Goal: Task Accomplishment & Management: Complete application form

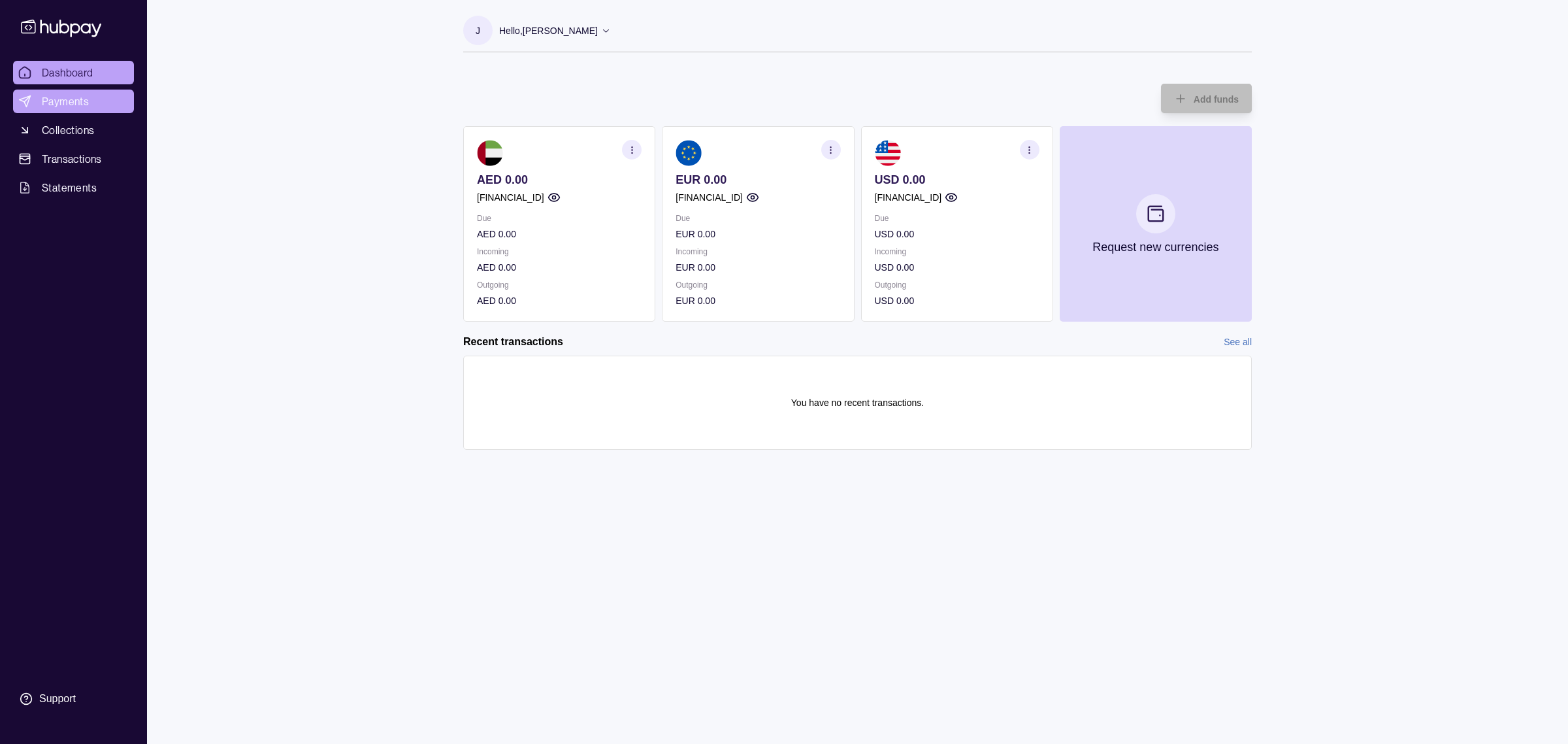
click at [64, 105] on span "Payments" at bounding box center [65, 102] width 47 height 16
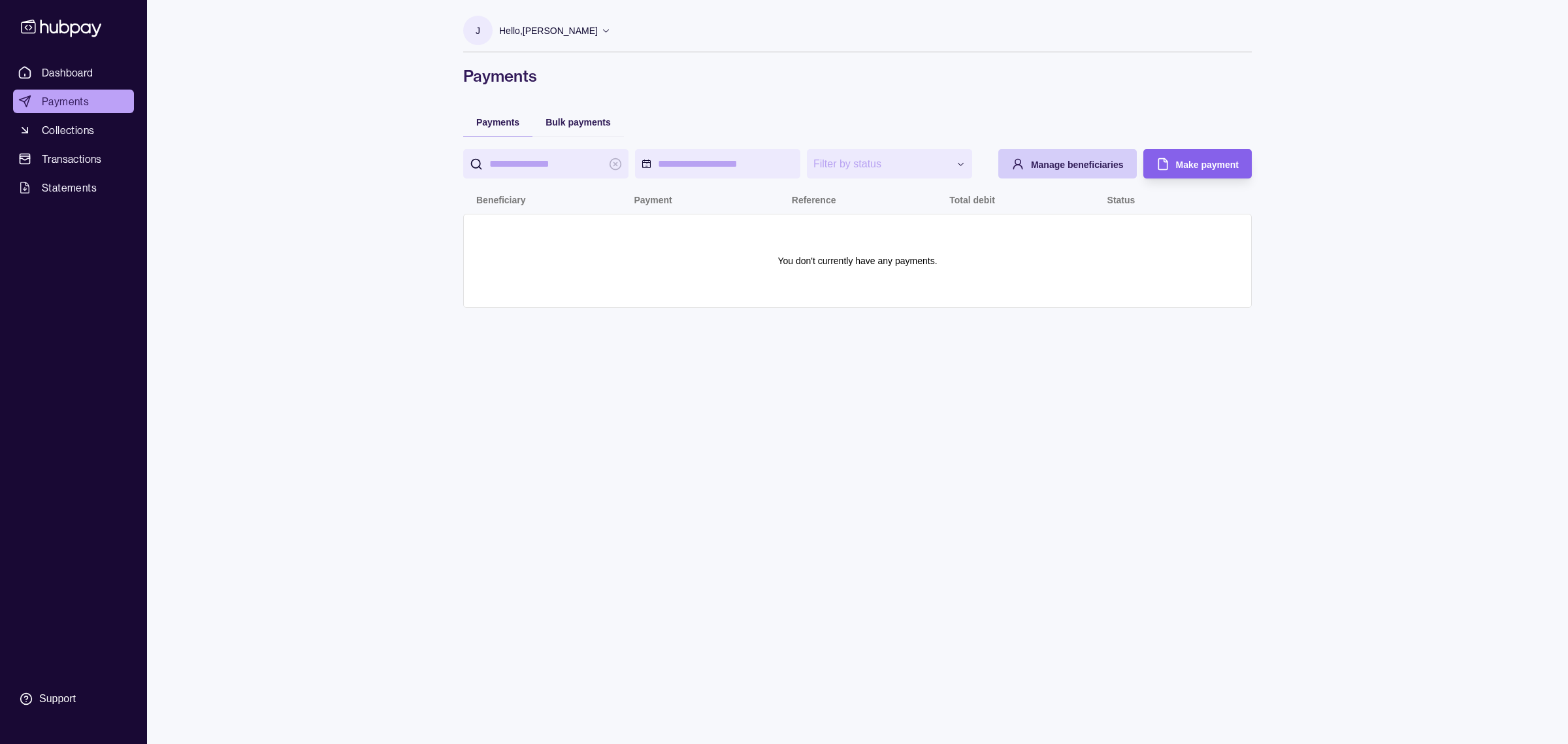
click at [1052, 160] on span "Manage beneficiaries" at bounding box center [1078, 164] width 93 height 10
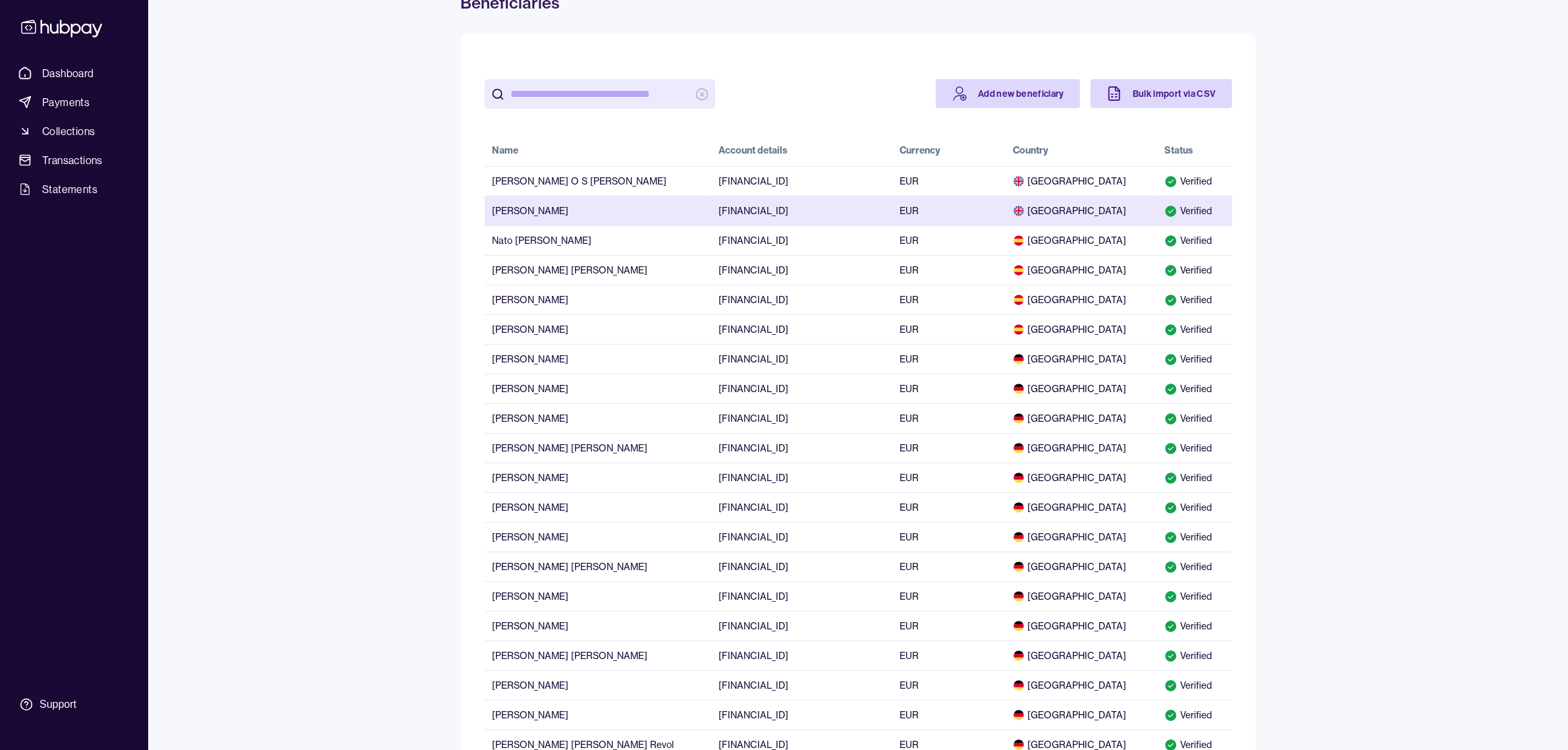
scroll to position [97, 0]
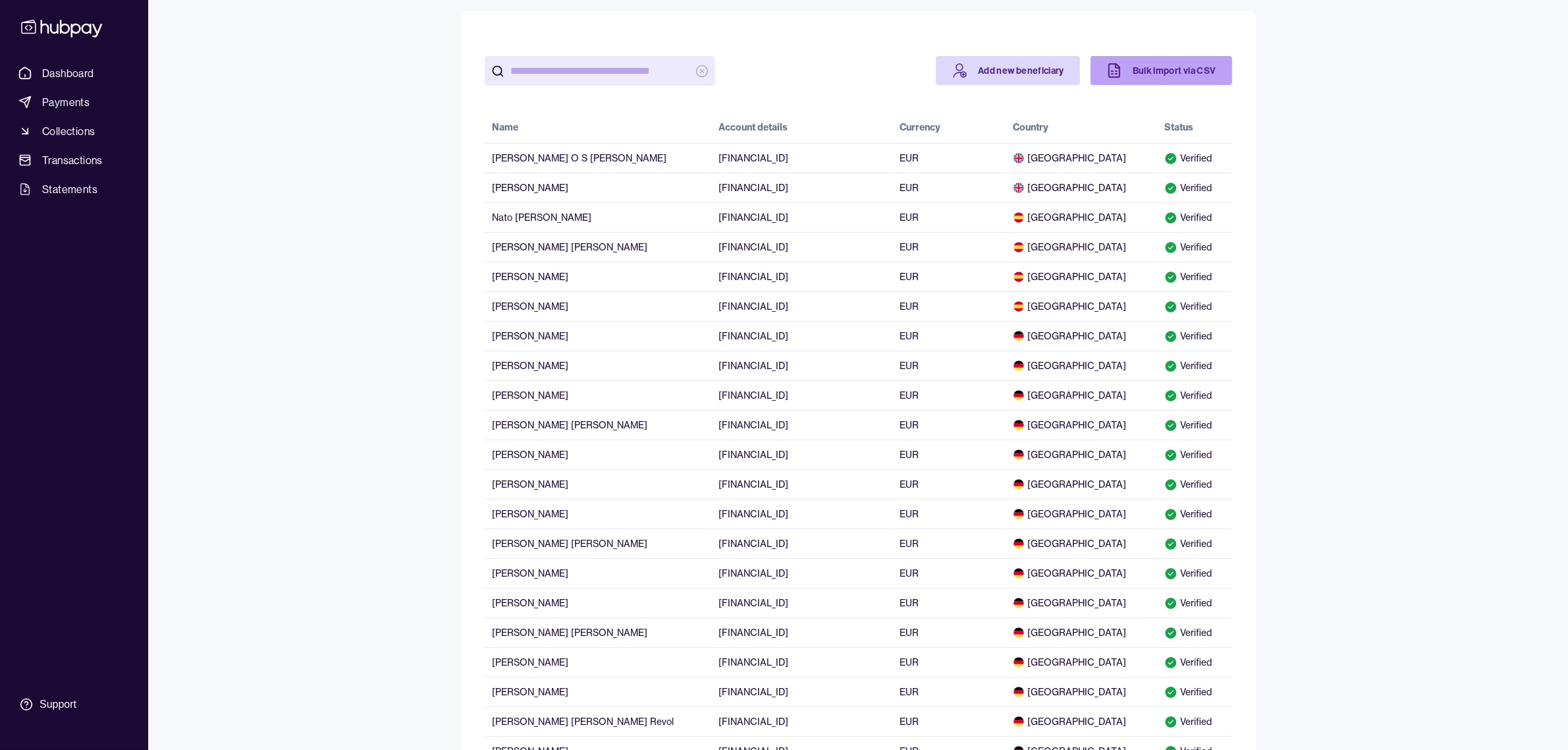
click at [1133, 84] on link "Bulk import via CSV" at bounding box center [1161, 70] width 141 height 29
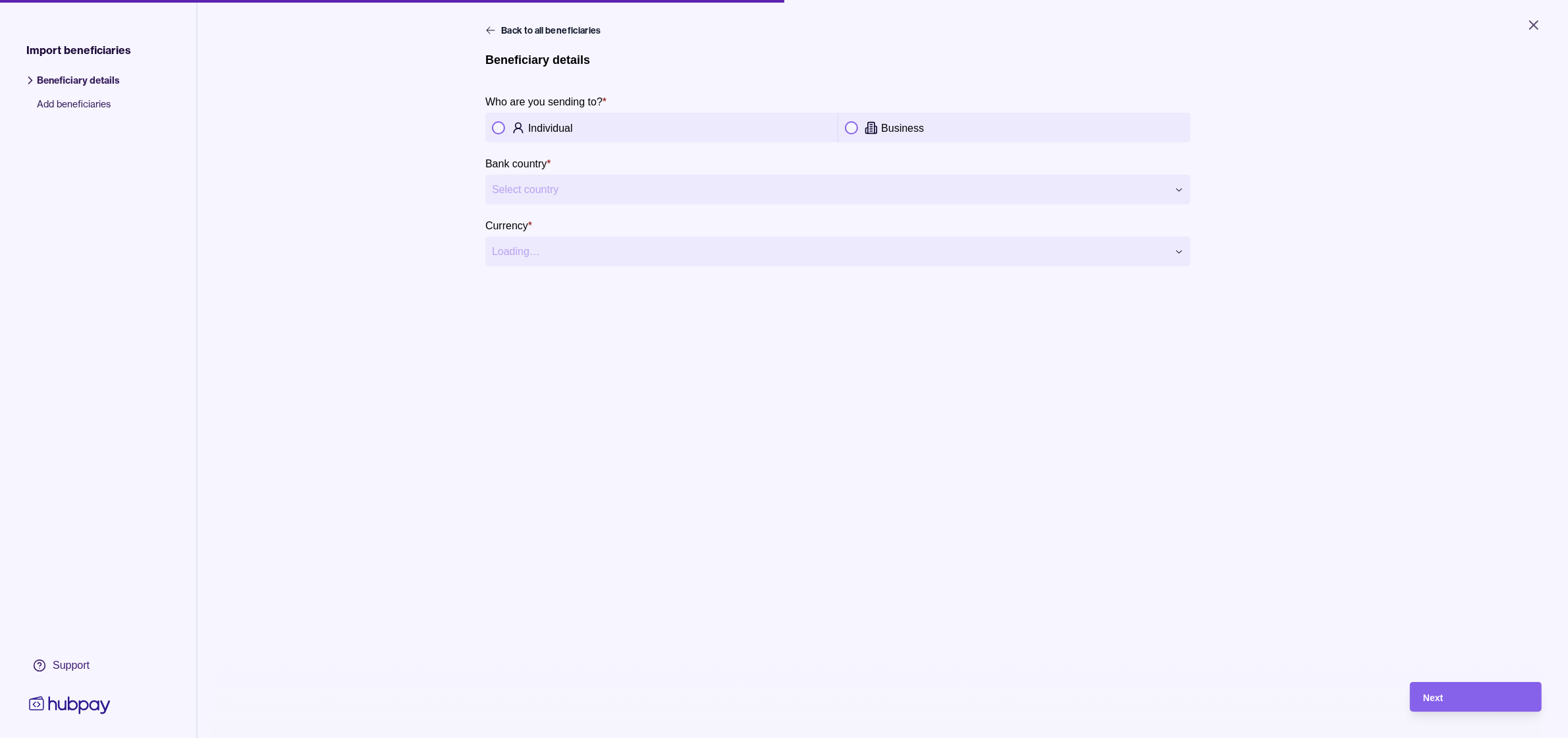
click at [851, 127] on button "button" at bounding box center [851, 128] width 13 height 13
click at [713, 182] on html "**********" at bounding box center [784, 369] width 1568 height 738
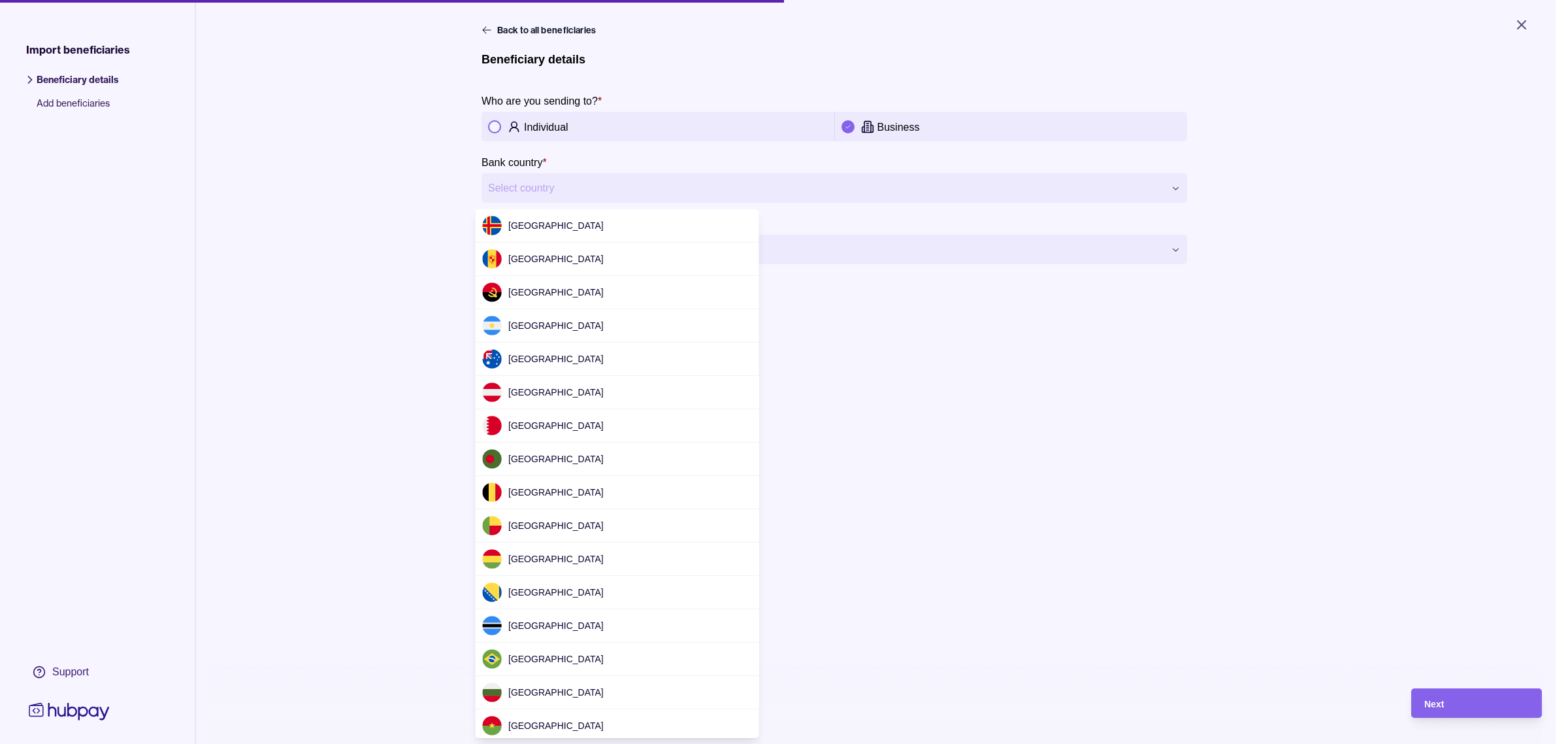
scroll to position [2064, 0]
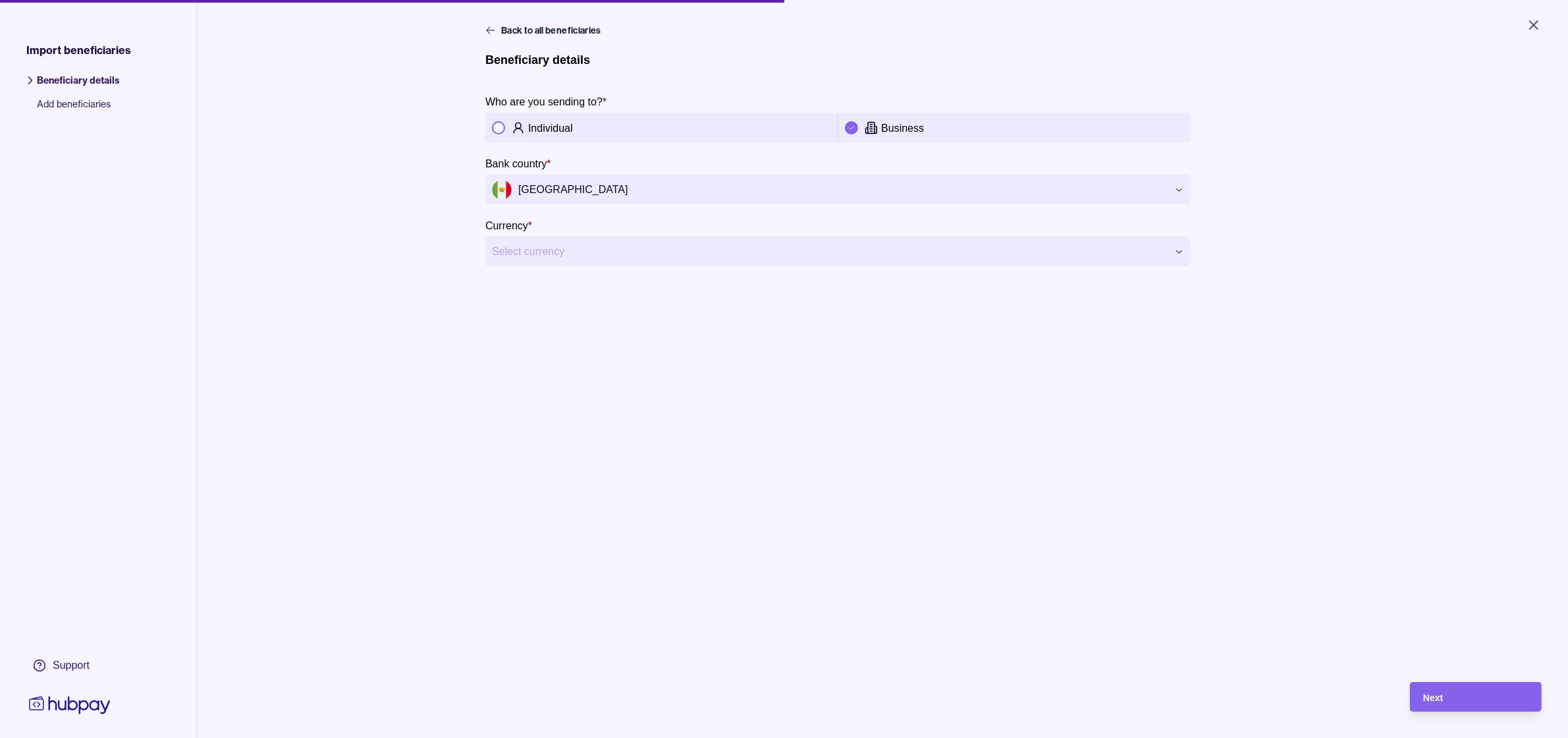
click at [734, 259] on html "**********" at bounding box center [784, 369] width 1568 height 738
click at [776, 383] on div "**********" at bounding box center [883, 392] width 795 height 738
click at [1435, 709] on div "Next" at bounding box center [1466, 697] width 125 height 30
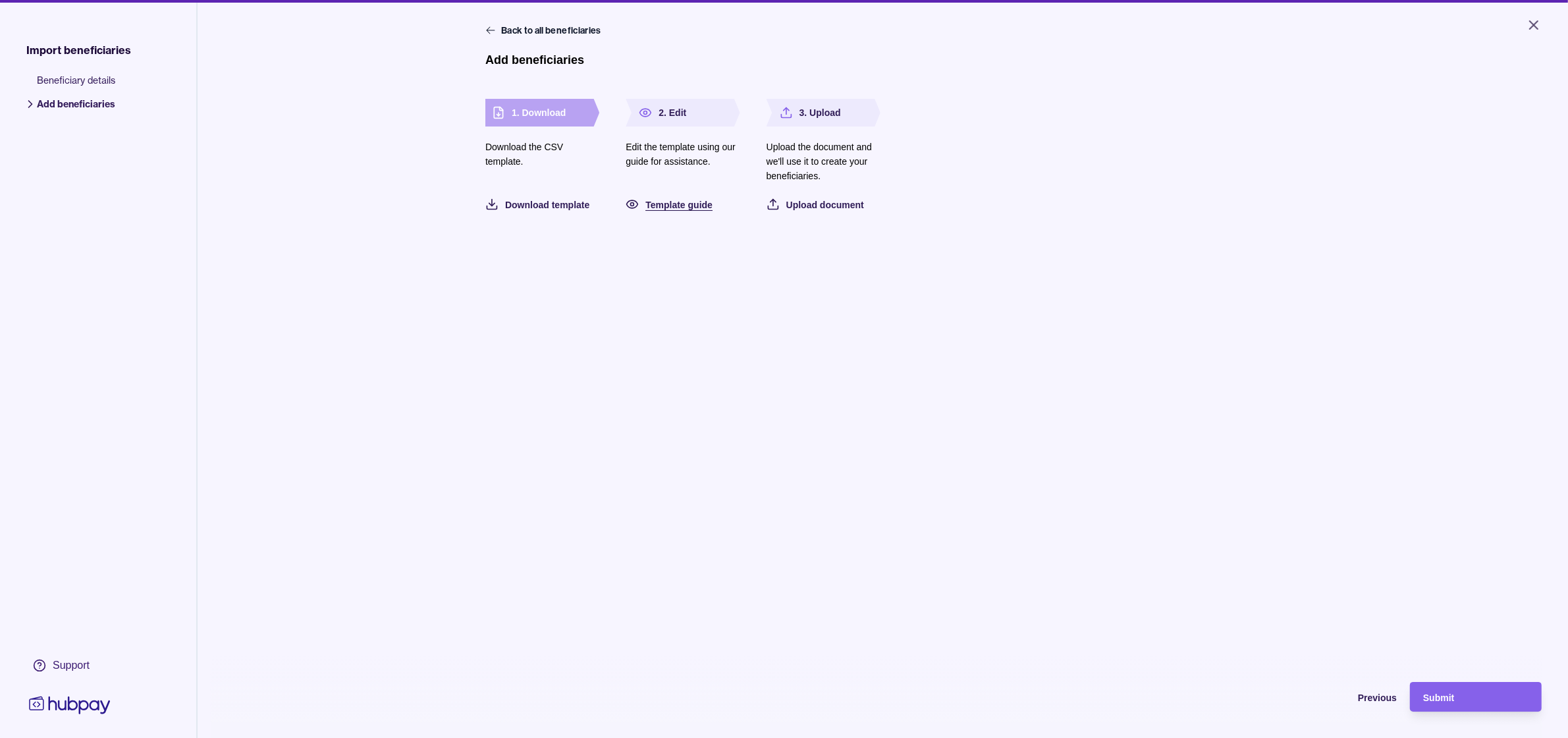
click at [683, 209] on span "Template guide" at bounding box center [679, 205] width 67 height 11
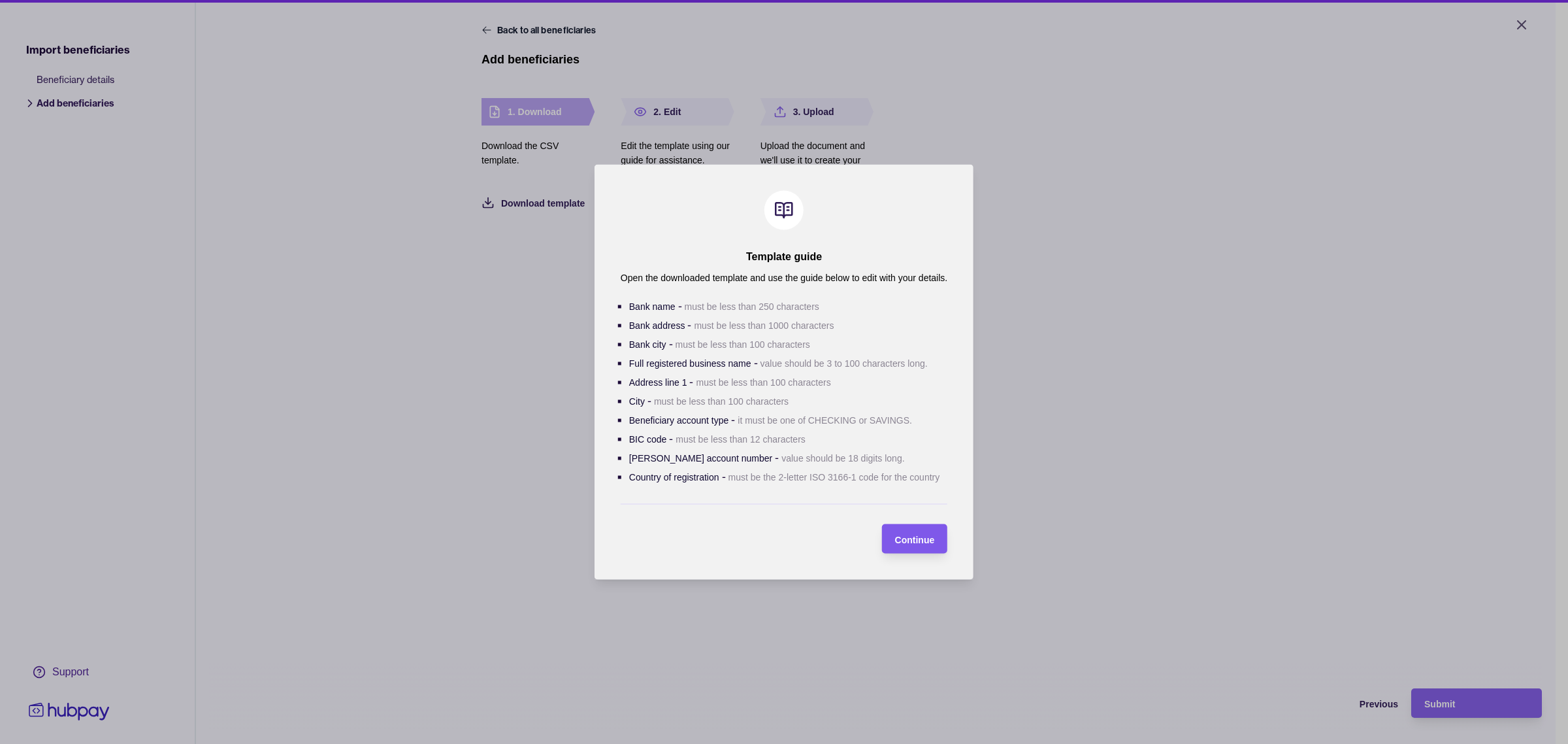
click at [917, 538] on span "Continue" at bounding box center [915, 539] width 40 height 10
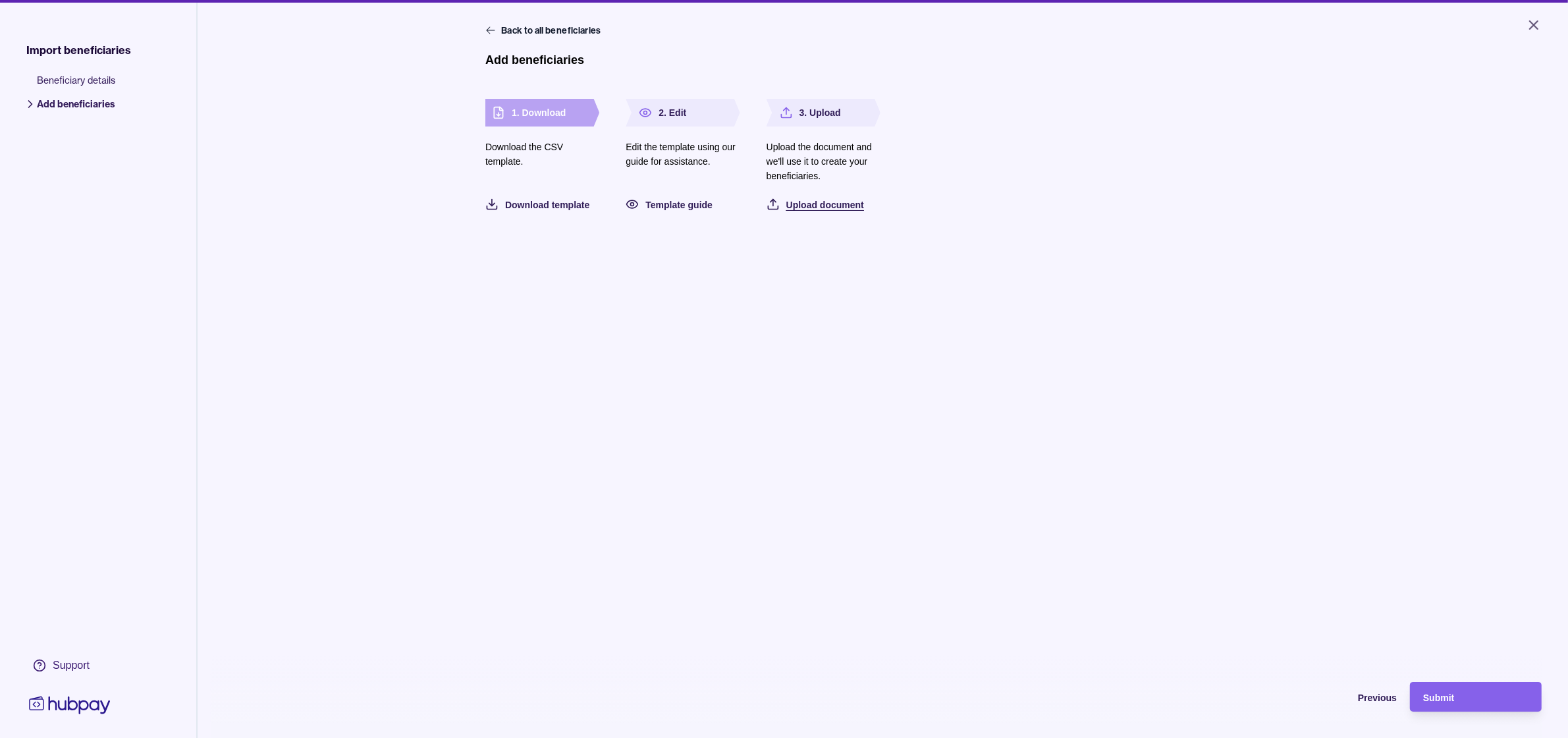
click at [834, 211] on div "Upload document" at bounding box center [826, 205] width 78 height 16
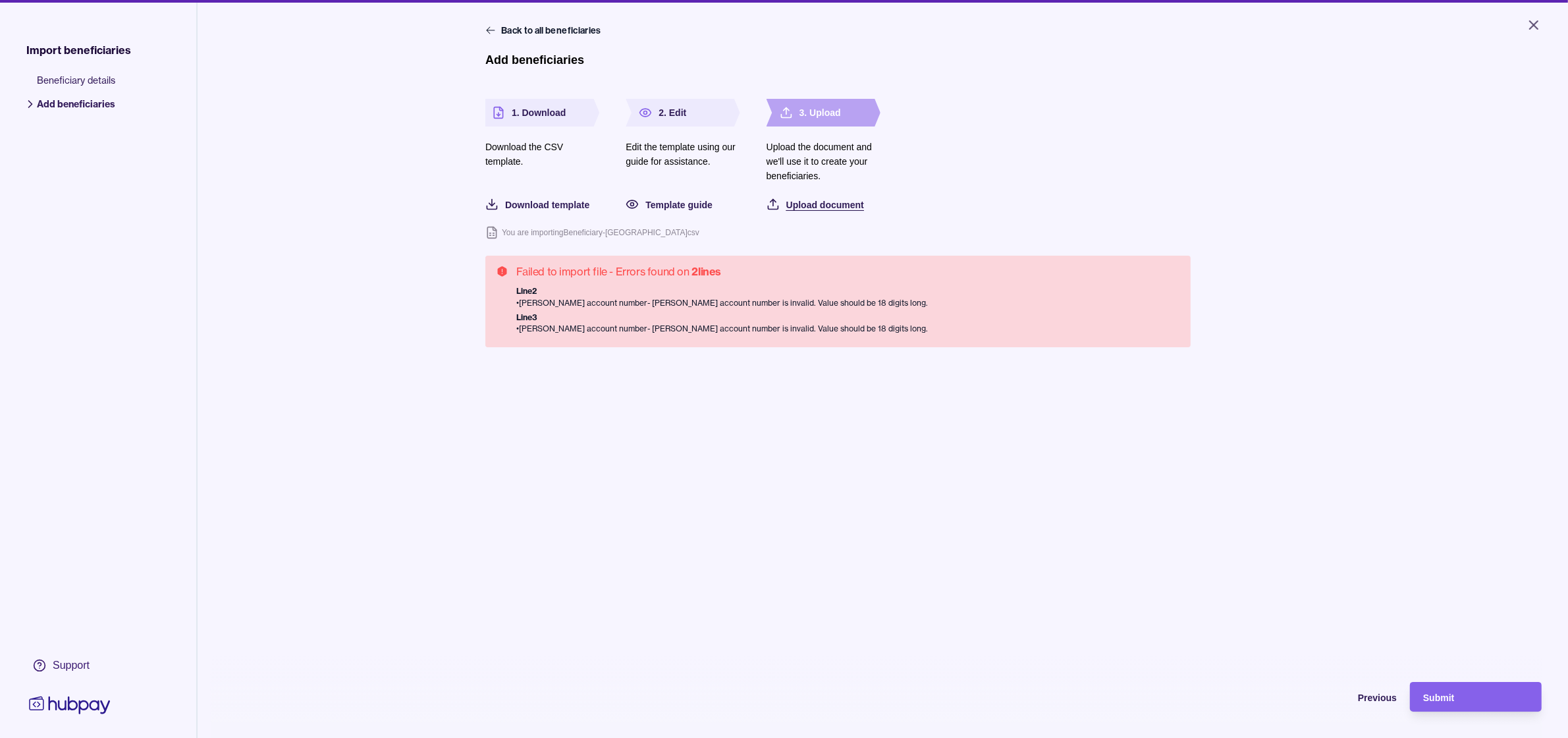
click at [801, 200] on span "Upload document" at bounding box center [826, 205] width 78 height 11
click at [612, 410] on div "Back to all beneficiaries Add beneficiaries 1. Download Download the CSV templa…" at bounding box center [883, 392] width 795 height 738
click at [820, 205] on span "Upload document" at bounding box center [826, 205] width 78 height 11
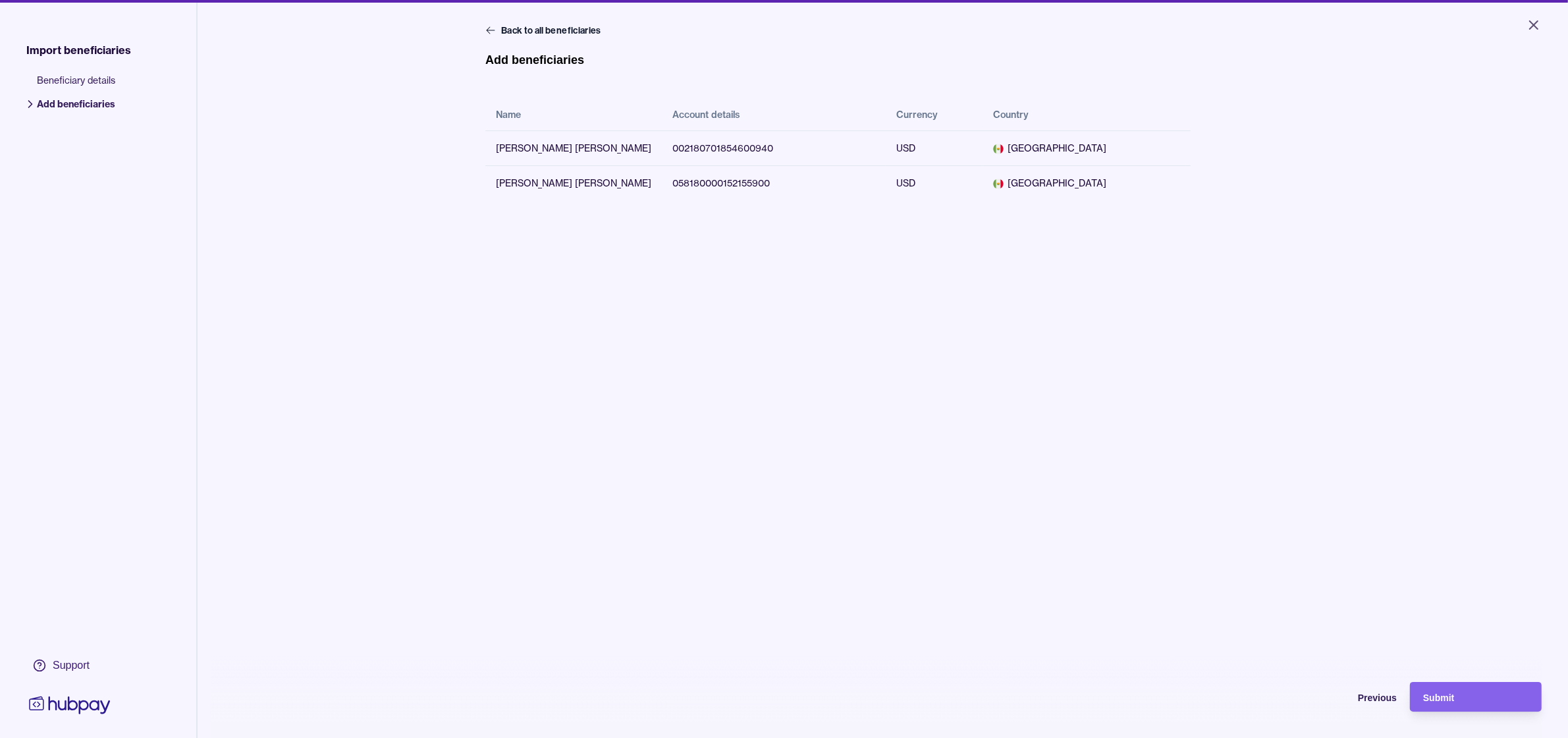
click at [898, 310] on main "Back to all beneficiaries Add beneficiaries Name Account details Currency Count…" at bounding box center [883, 181] width 795 height 316
click at [742, 146] on td "002180701854600940" at bounding box center [773, 147] width 224 height 35
copy td "002180701854600940"
click at [1387, 703] on span "Previous" at bounding box center [1377, 698] width 39 height 11
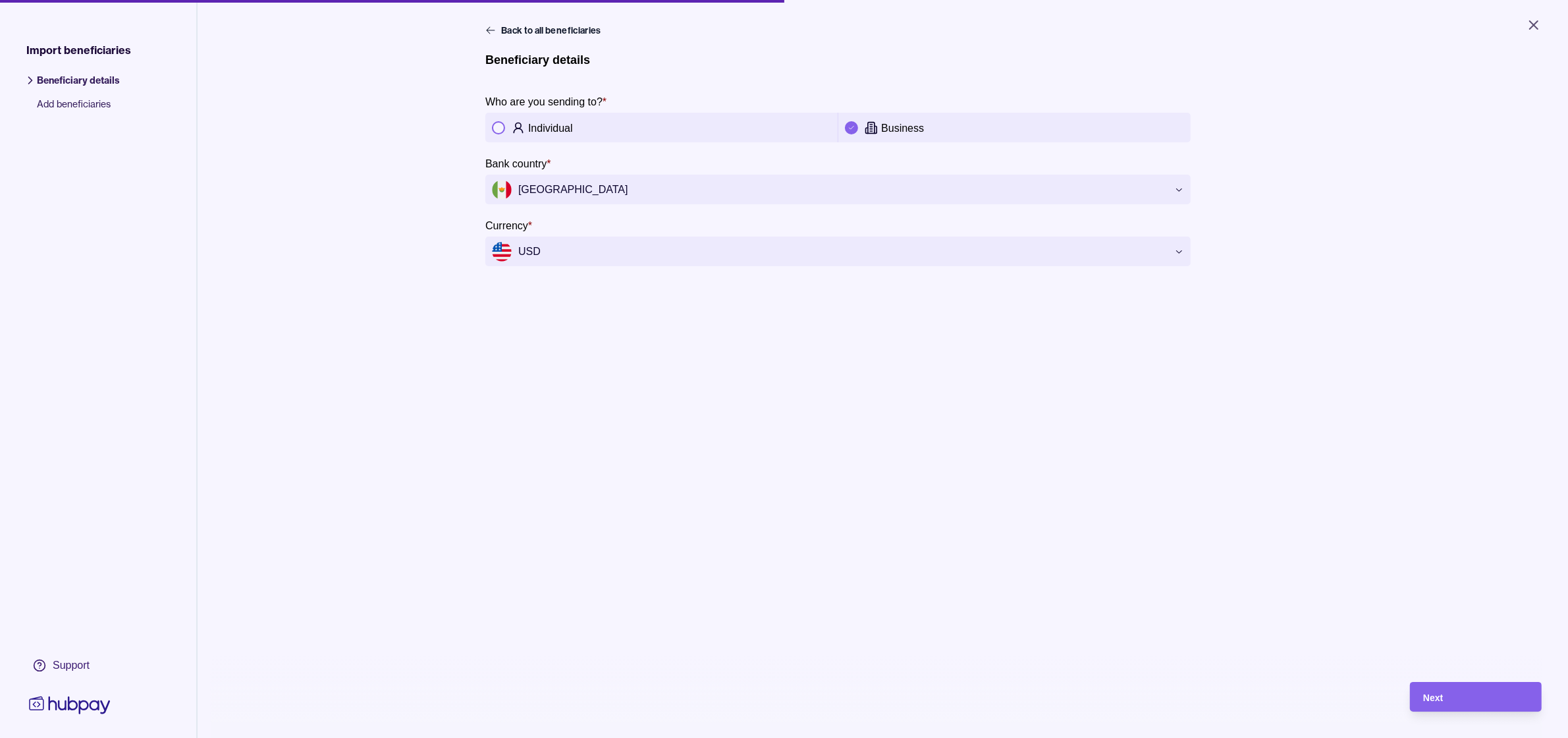
click at [967, 389] on div "**********" at bounding box center [883, 392] width 795 height 738
click at [903, 377] on div "**********" at bounding box center [883, 392] width 795 height 738
click at [1466, 705] on div "Next" at bounding box center [1476, 698] width 105 height 16
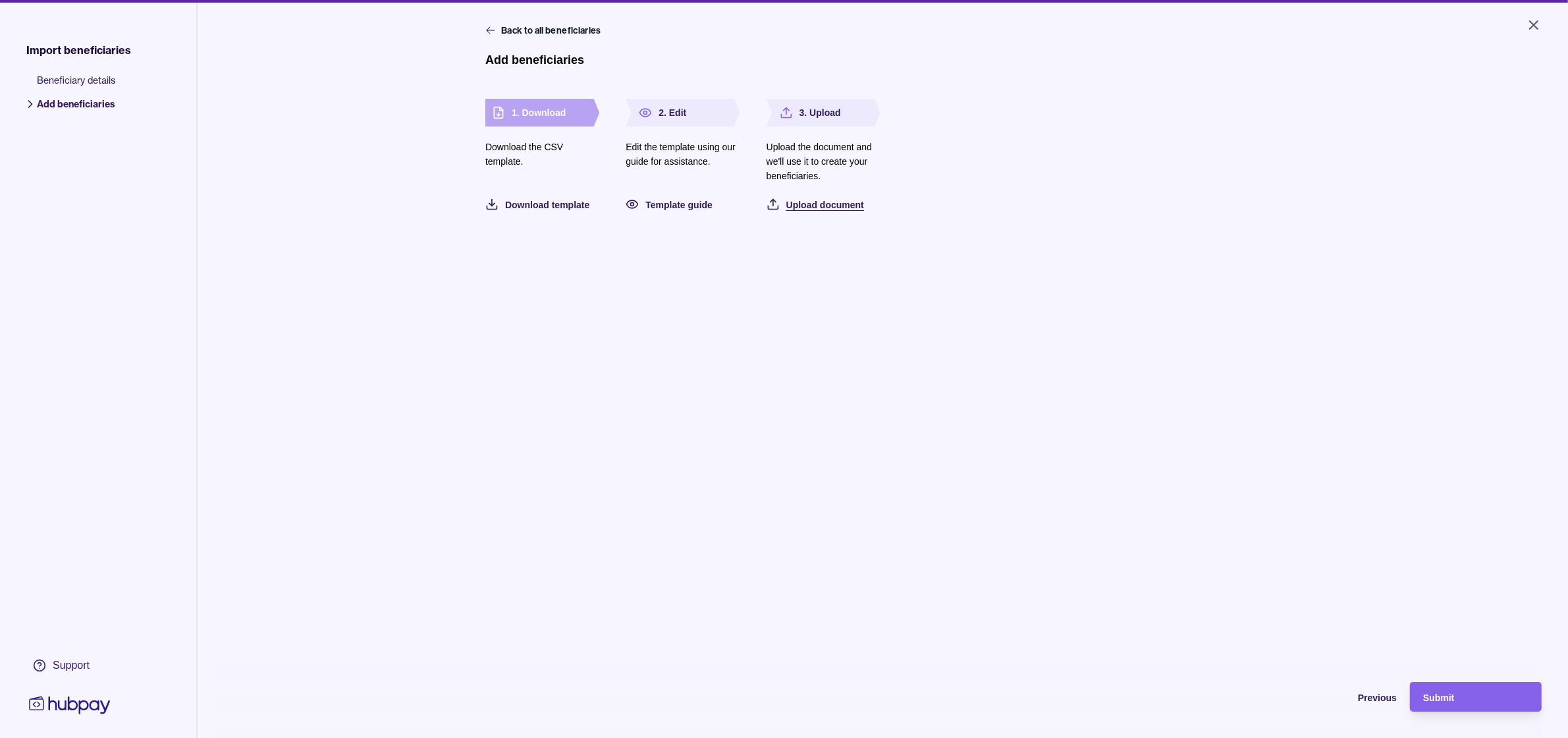
click at [775, 208] on div "Upload document" at bounding box center [805, 205] width 117 height 16
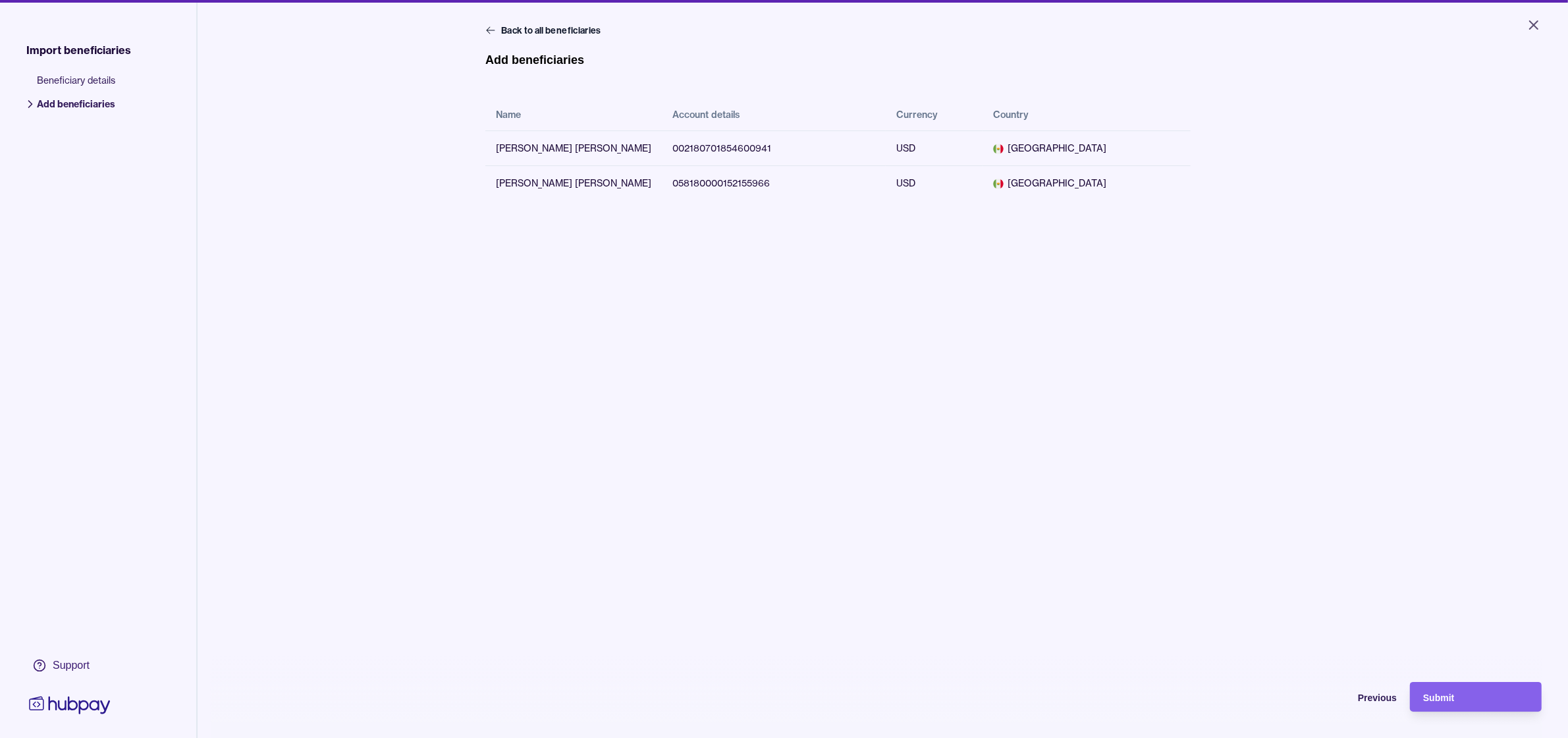
click at [788, 498] on div "Back to all beneficiaries Add beneficiaries Name Account details Currency Count…" at bounding box center [883, 392] width 795 height 738
click at [735, 150] on td "002180701854600941" at bounding box center [773, 147] width 224 height 35
copy td "002180701854600941"
click at [729, 177] on td "058180000152155966" at bounding box center [773, 183] width 224 height 35
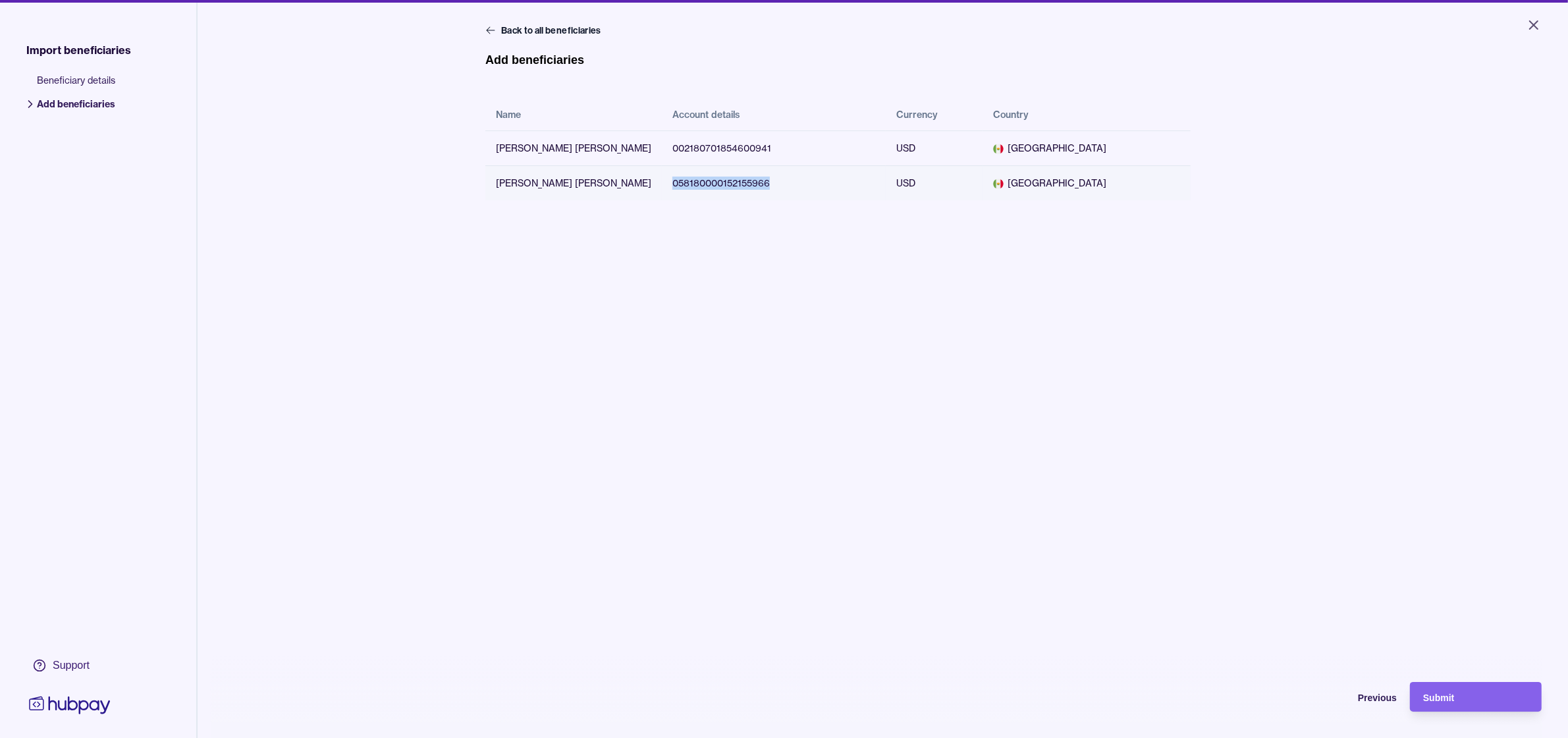
click at [729, 177] on td "058180000152155966" at bounding box center [773, 183] width 224 height 35
copy td "058180000152155966"
click at [1066, 337] on main "Back to all beneficiaries Add beneficiaries Name Account details Currency Count…" at bounding box center [883, 181] width 795 height 316
click at [1454, 703] on span "Submit" at bounding box center [1439, 698] width 31 height 11
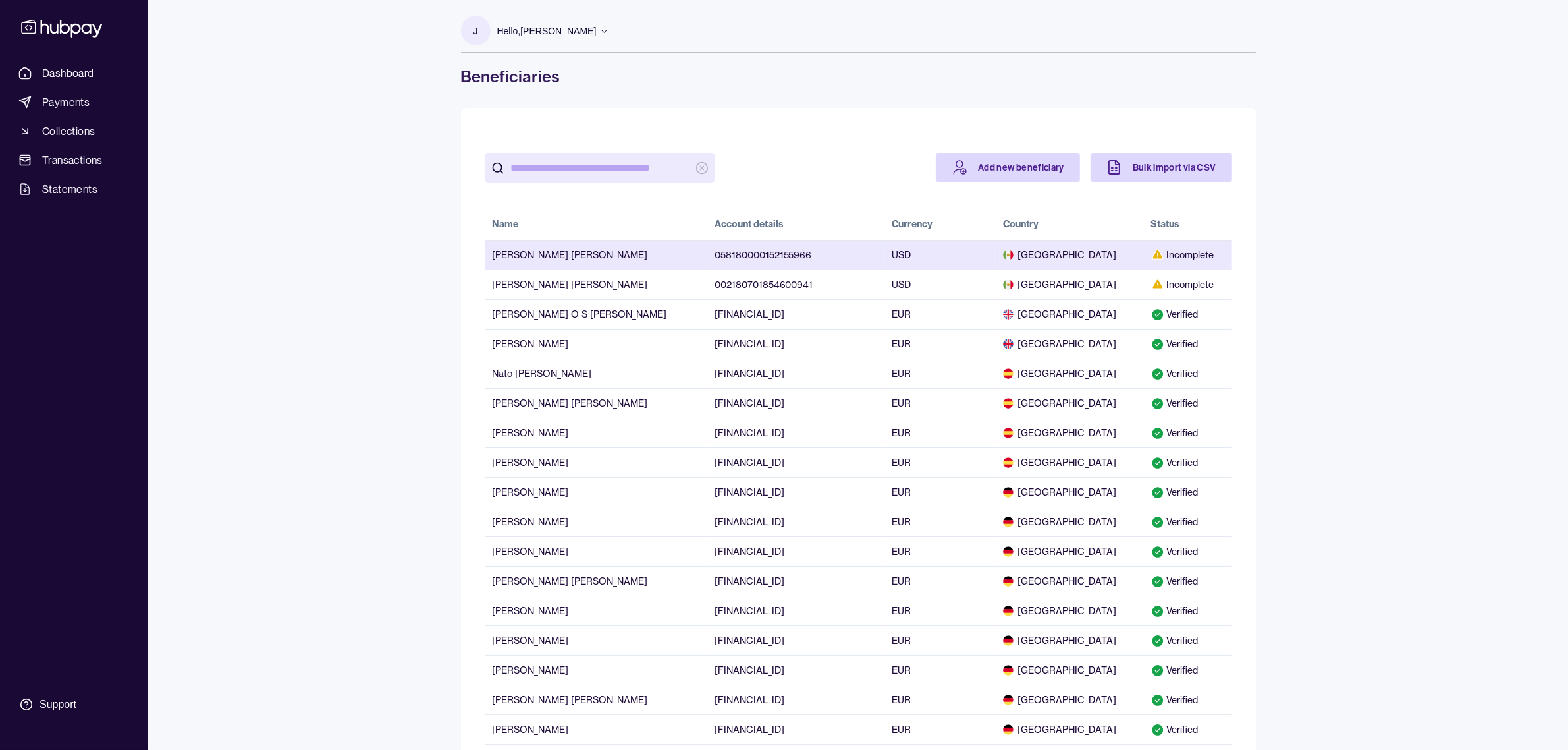
click at [1153, 257] on icon at bounding box center [1158, 253] width 11 height 9
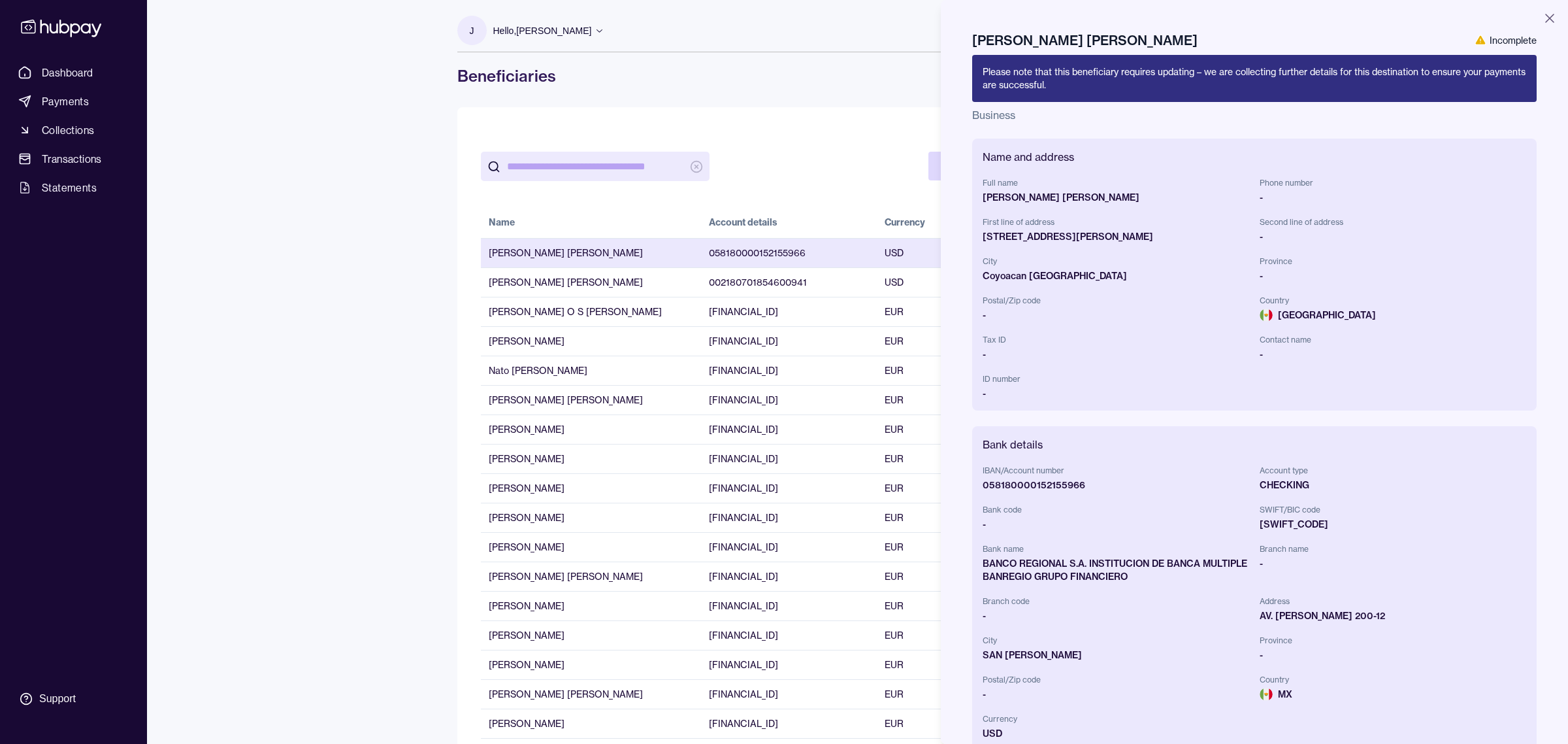
scroll to position [129, 0]
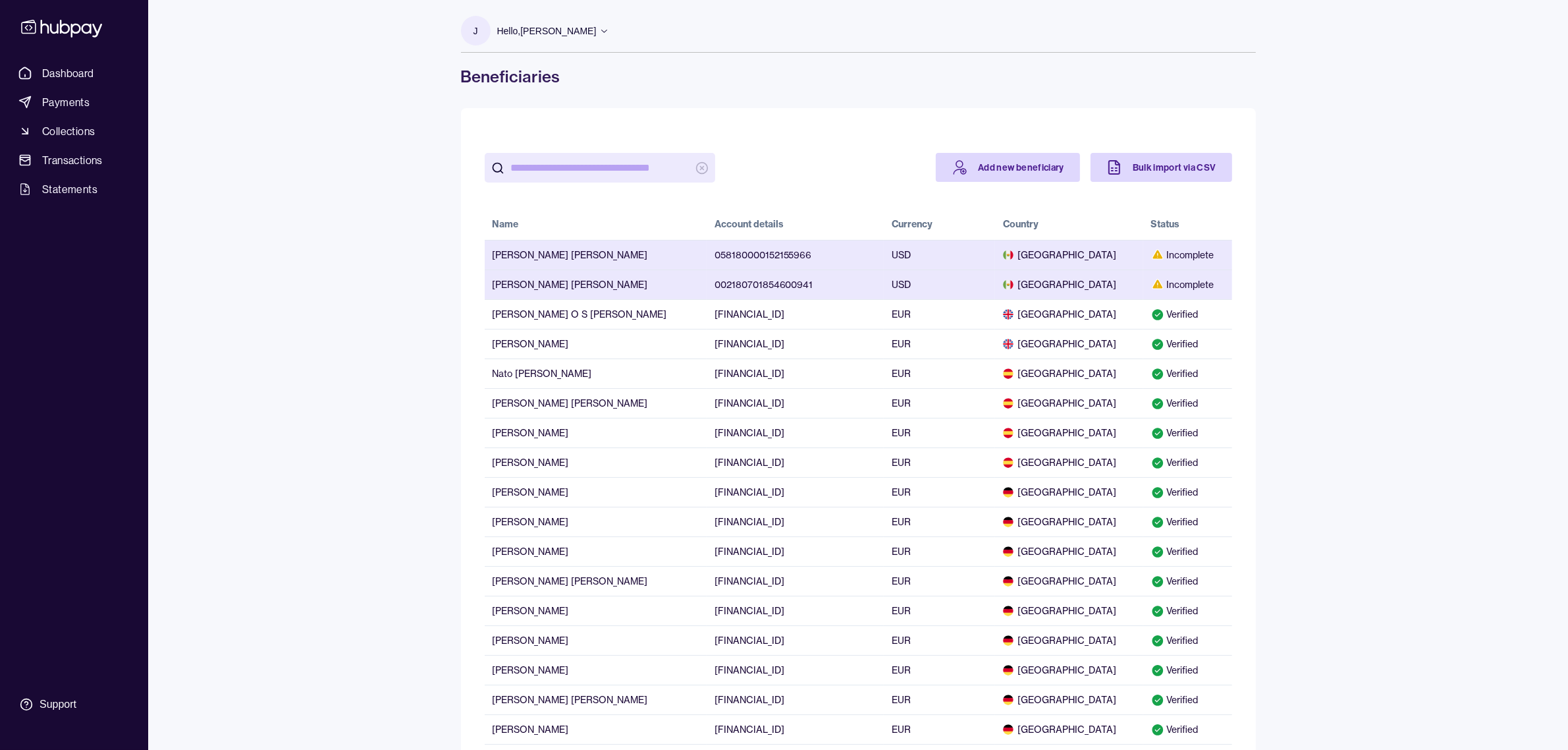
click at [1183, 290] on div "Incomplete" at bounding box center [1188, 284] width 74 height 13
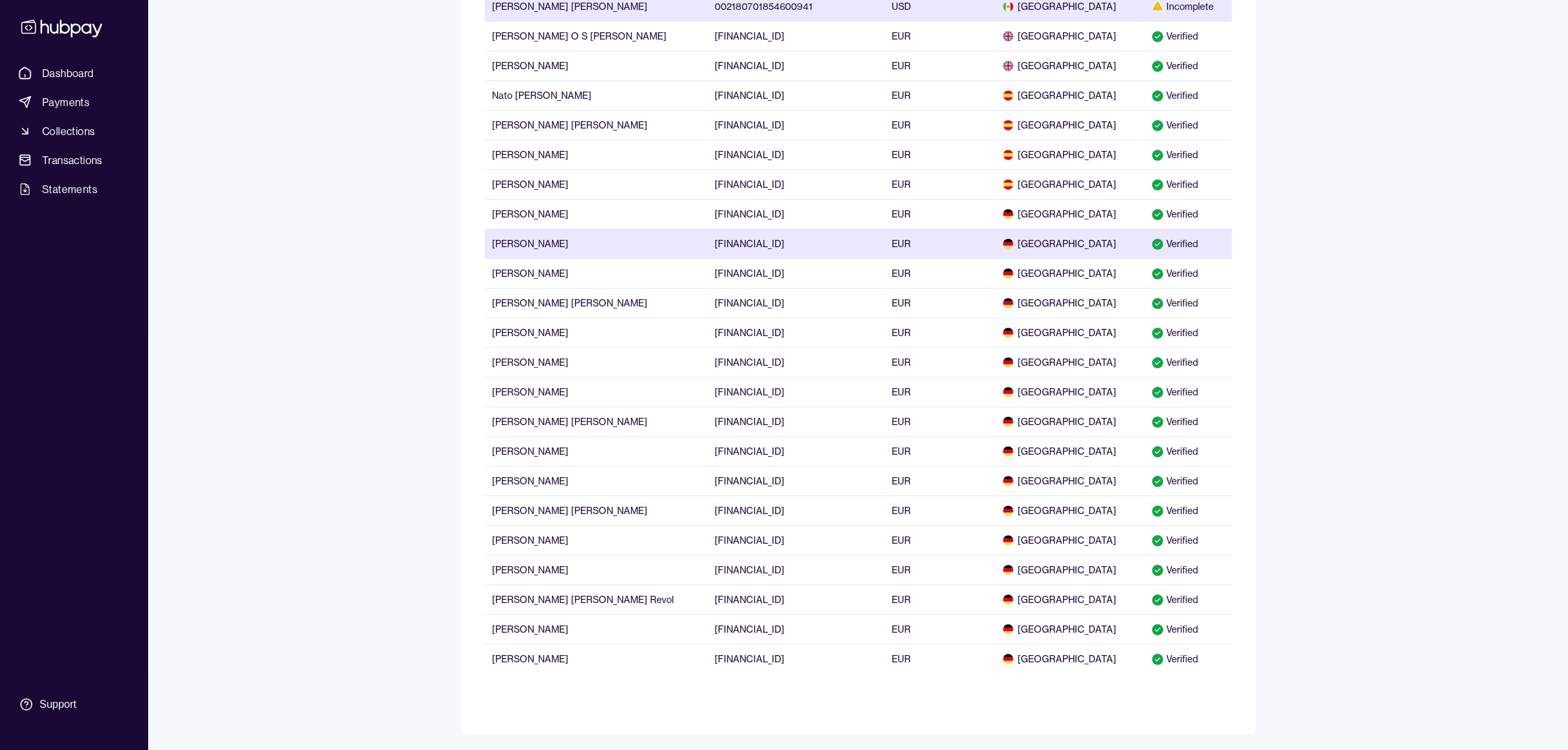
scroll to position [0, 0]
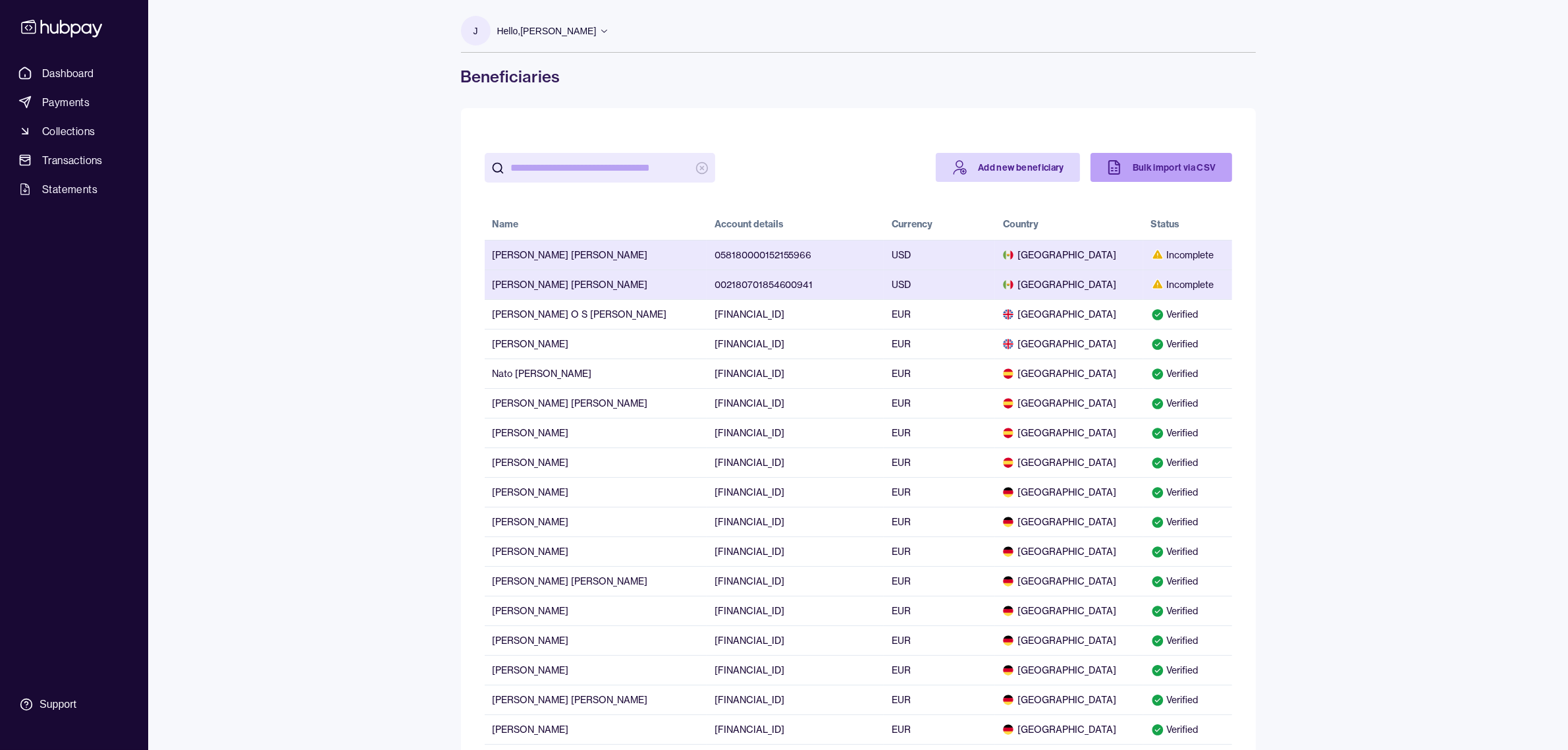
click at [1154, 173] on link "Bulk import via CSV" at bounding box center [1161, 167] width 141 height 29
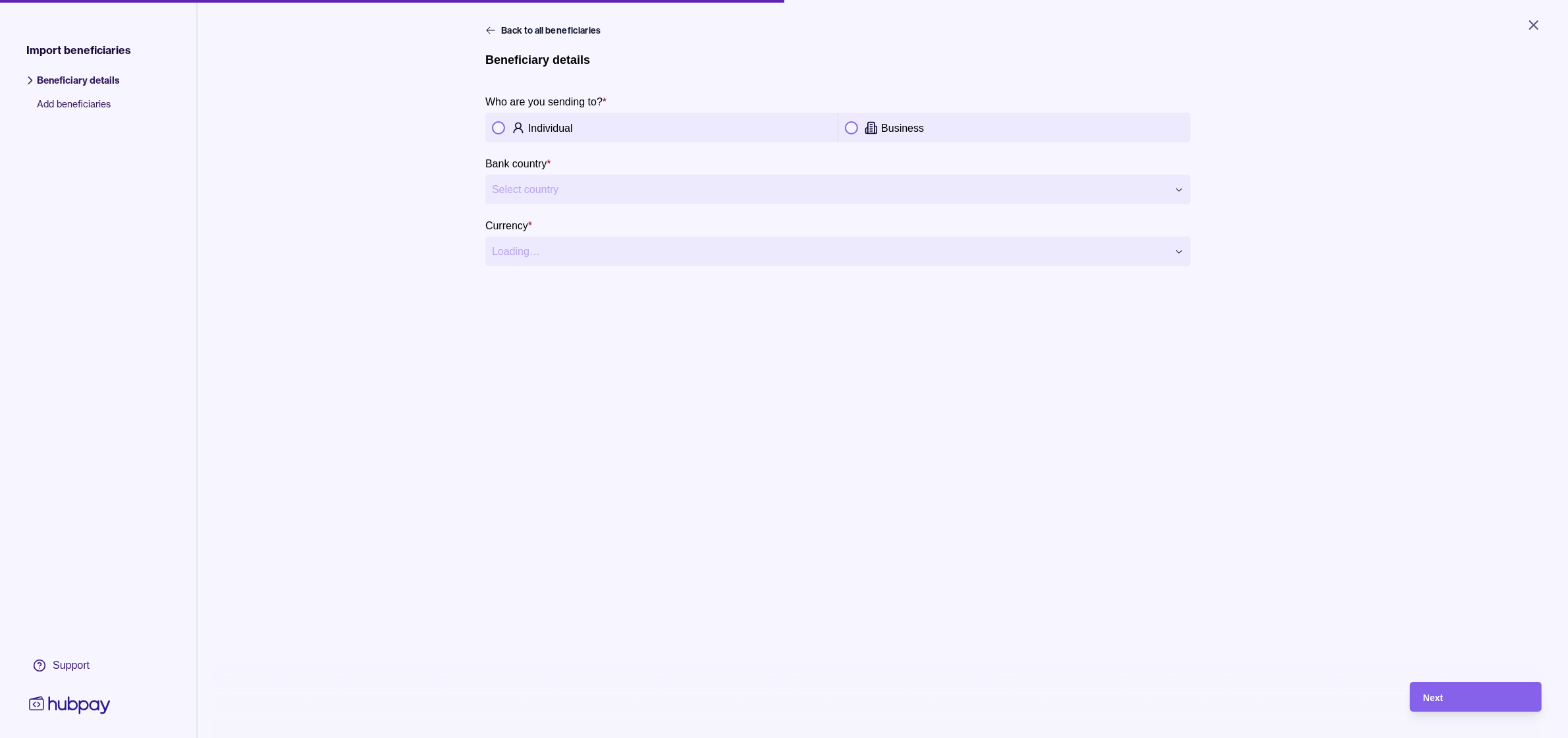
click at [850, 125] on button "button" at bounding box center [851, 128] width 13 height 13
click at [723, 179] on html "**********" at bounding box center [784, 369] width 1568 height 738
click at [594, 259] on html "**********" at bounding box center [784, 369] width 1568 height 738
click at [583, 249] on html "**********" at bounding box center [784, 369] width 1568 height 738
click at [736, 380] on div "**********" at bounding box center [883, 392] width 795 height 738
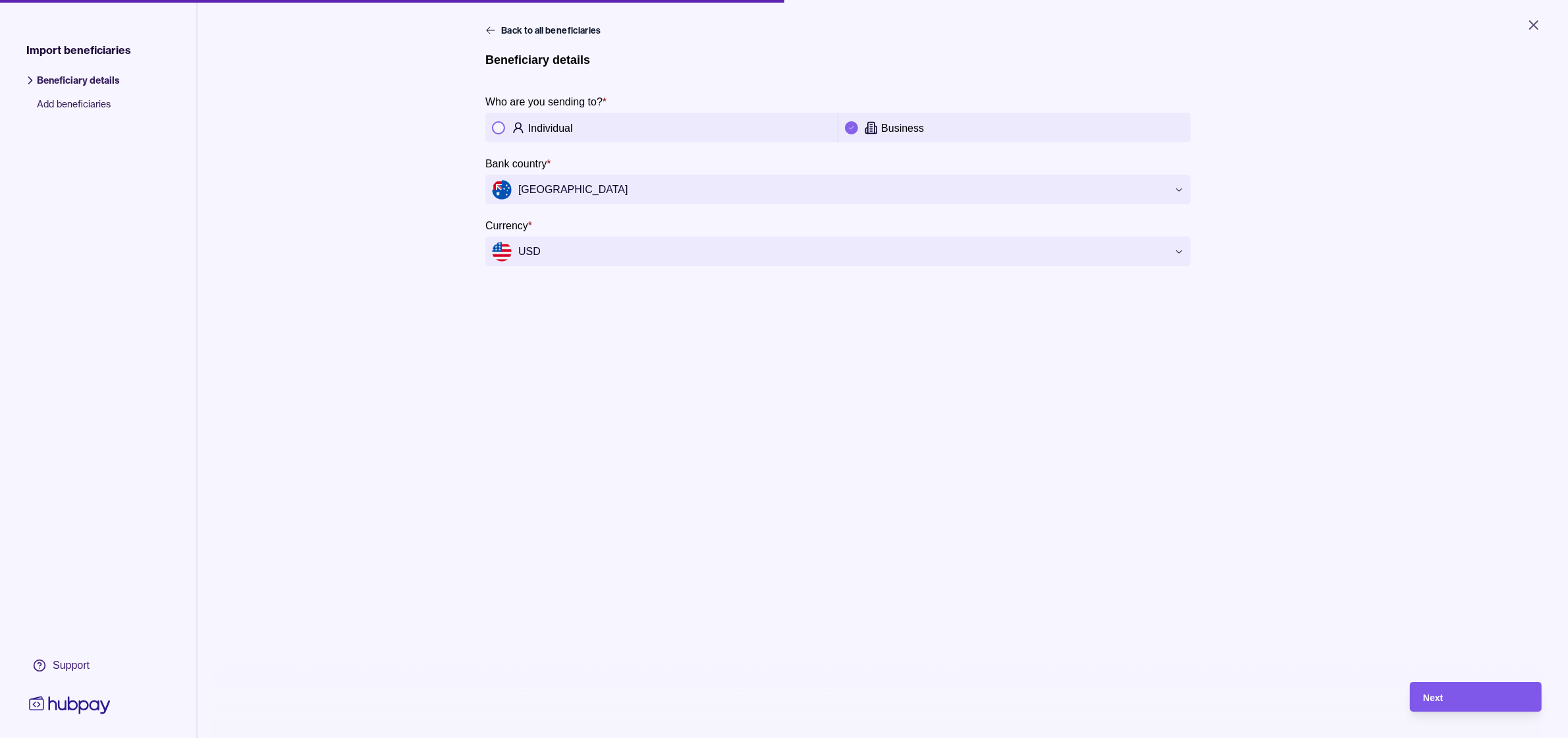
click at [1469, 703] on div "Next" at bounding box center [1476, 698] width 105 height 16
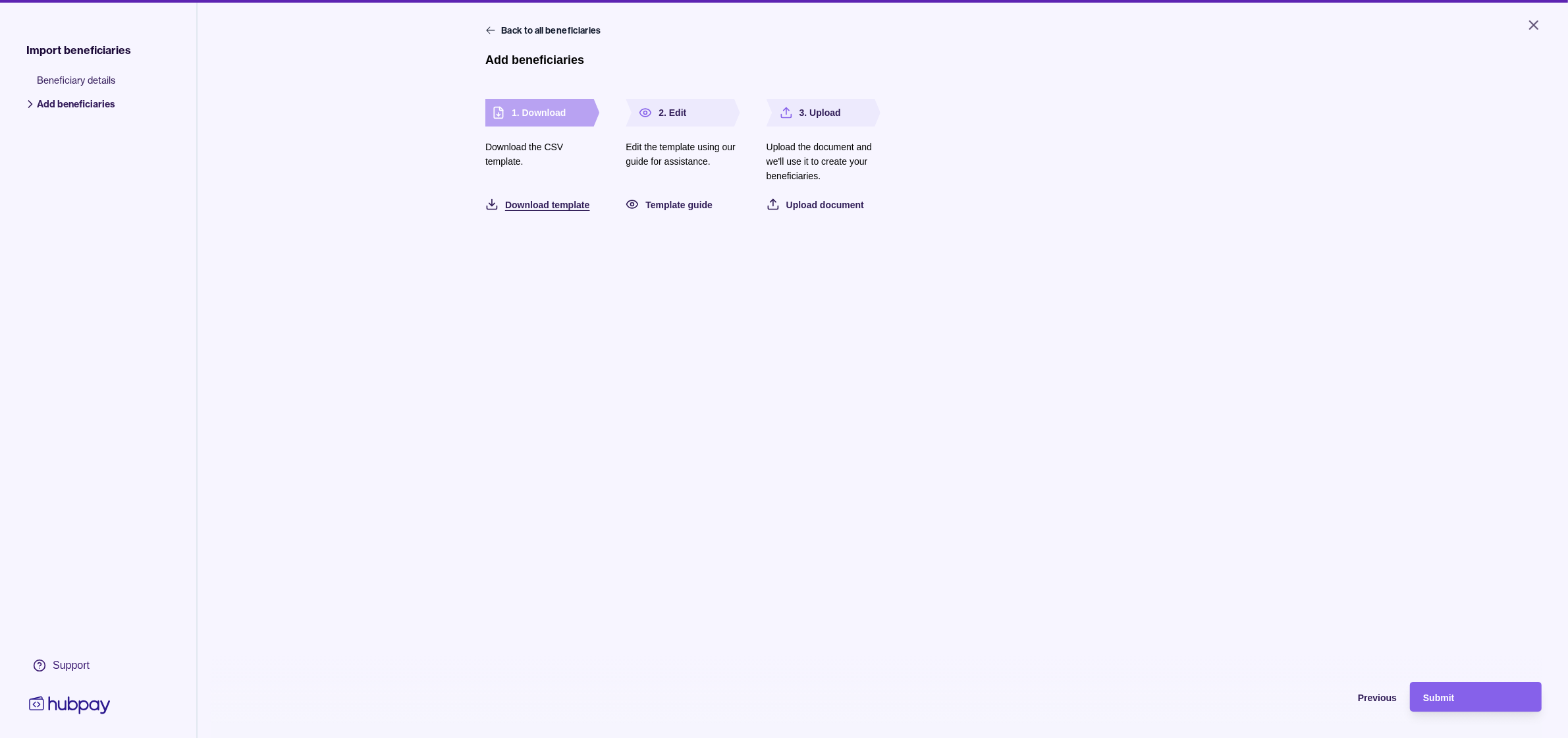
click at [551, 202] on span "Download template" at bounding box center [547, 205] width 84 height 11
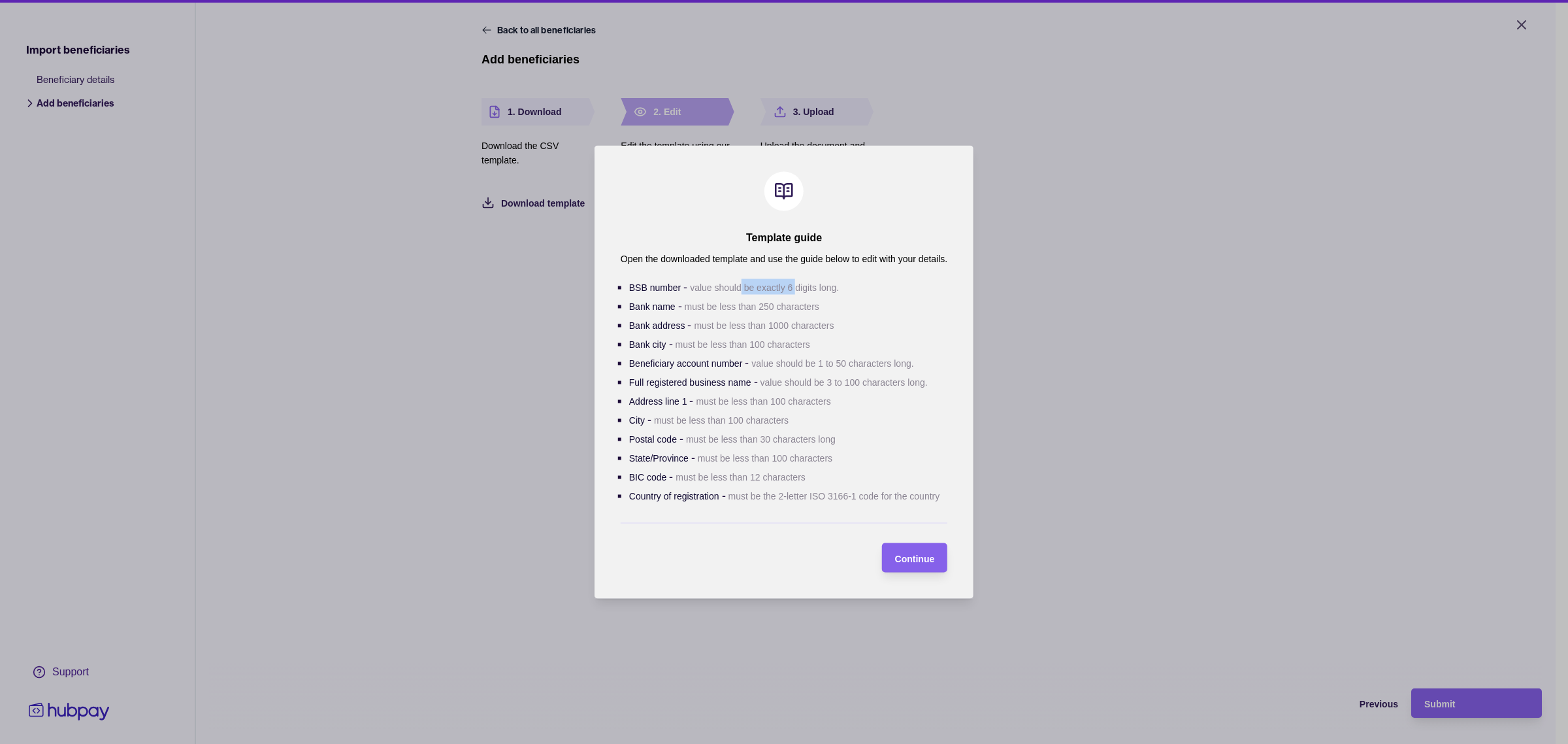
drag, startPoint x: 742, startPoint y: 285, endPoint x: 794, endPoint y: 292, distance: 52.5
click at [794, 292] on li "BSB number - value should be exactly 6 digits long." at bounding box center [788, 289] width 318 height 19
drag, startPoint x: 808, startPoint y: 501, endPoint x: 936, endPoint y: 499, distance: 128.0
click at [936, 499] on p "must be the 2-letter ISO 3166-1 code for the country" at bounding box center [834, 495] width 212 height 10
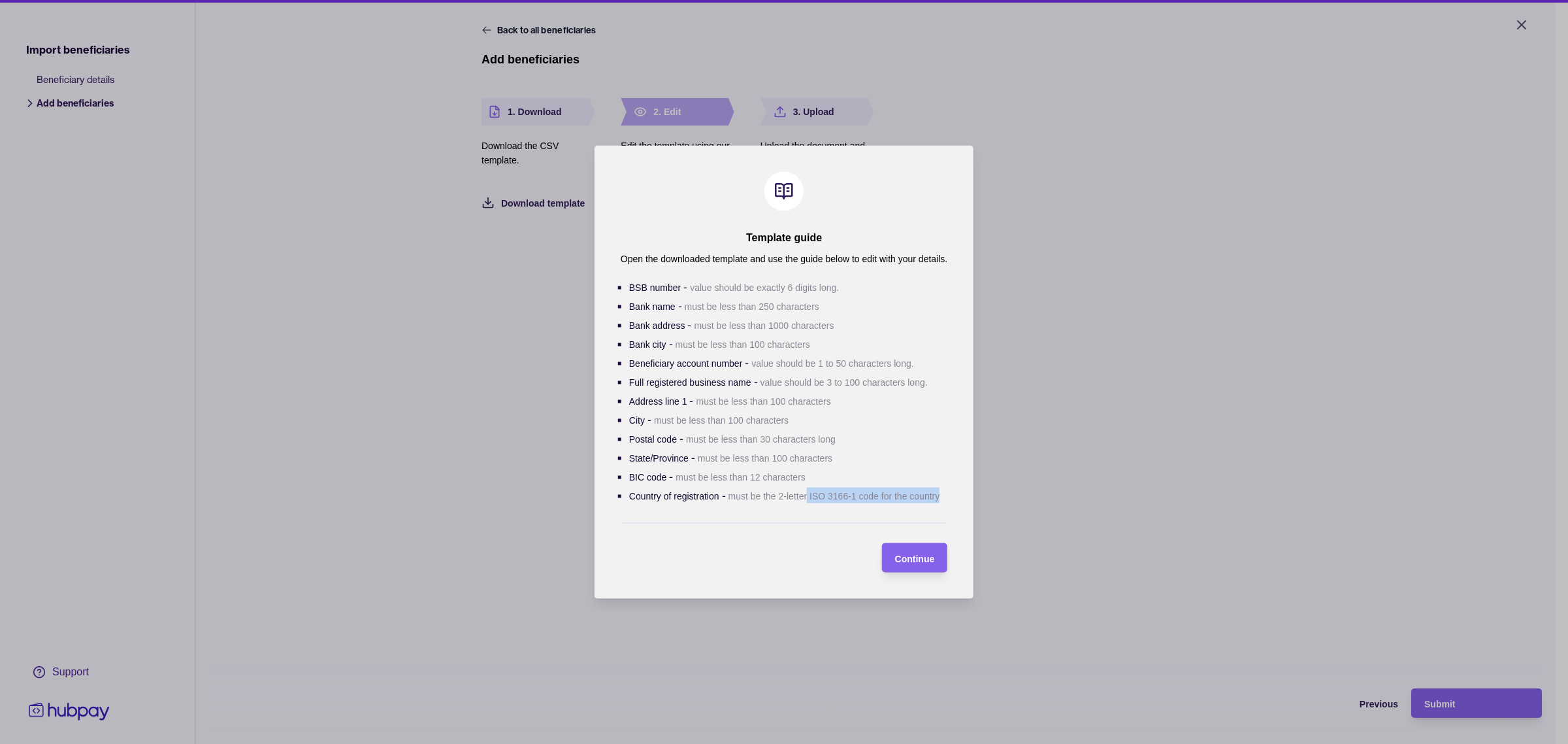
copy p "ISO 3166-1 code for the country"
click at [905, 571] on div "Continue" at bounding box center [905, 558] width 59 height 30
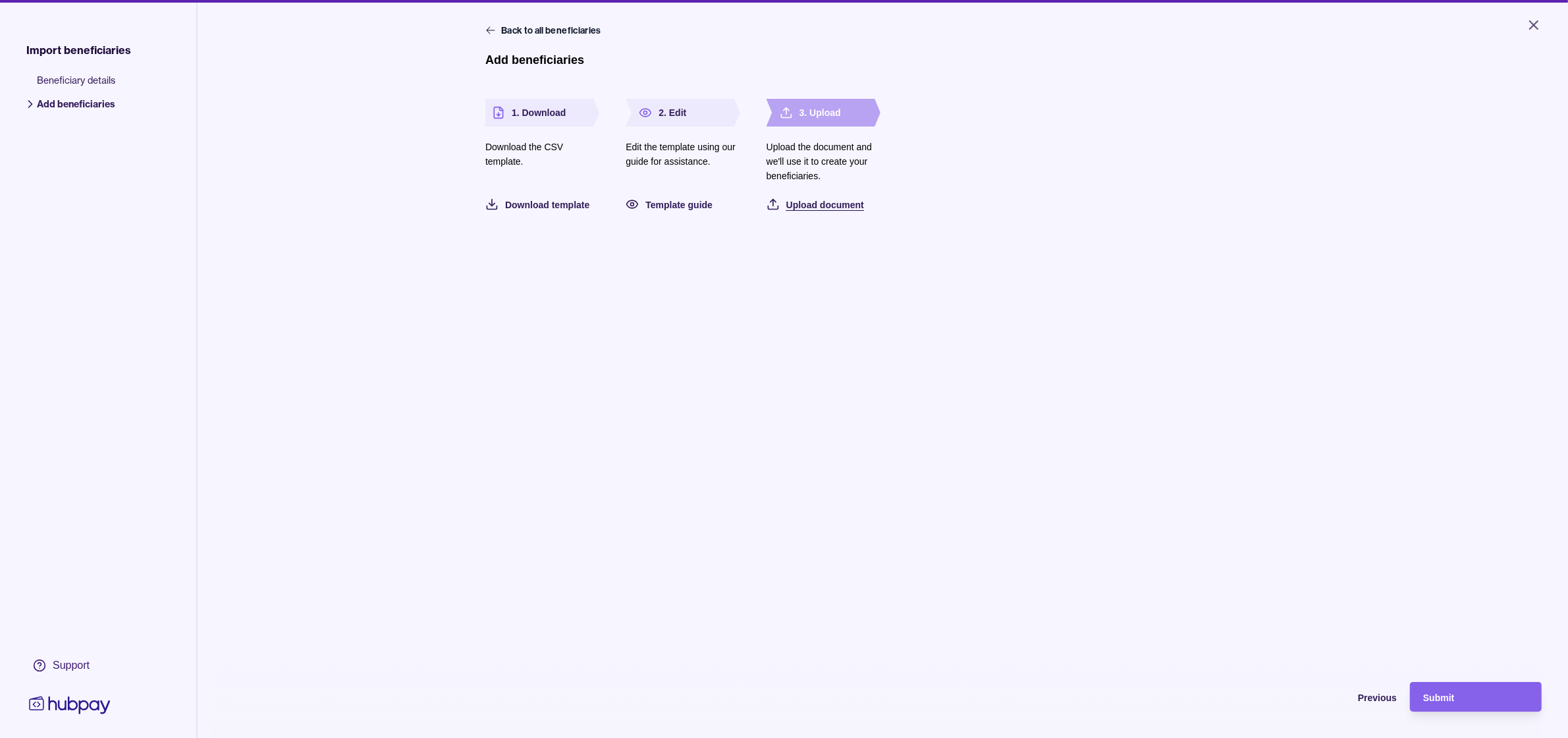
click at [840, 205] on span "Upload document" at bounding box center [826, 205] width 78 height 11
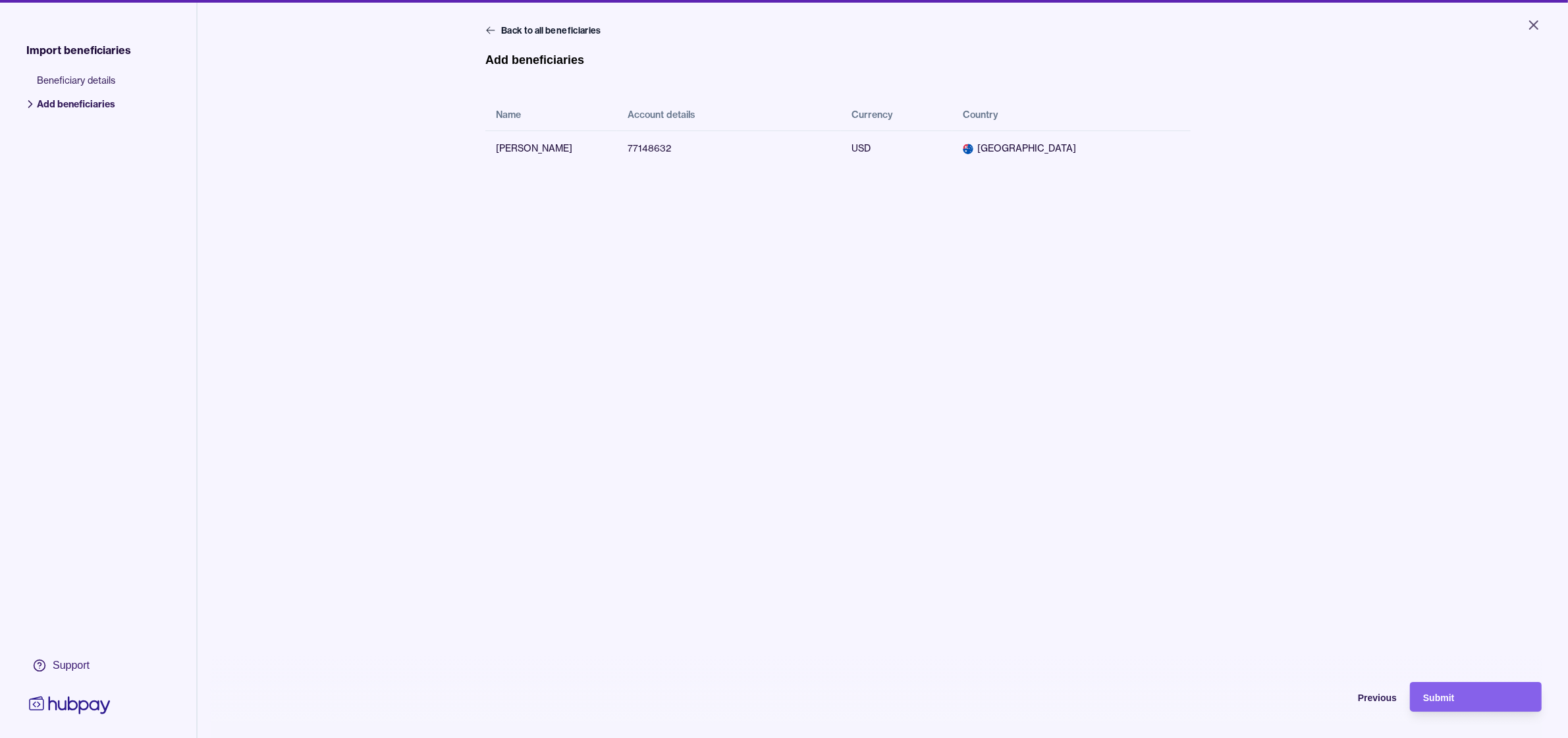
click at [726, 310] on main "Back to all beneficiaries Add beneficiaries Name Account details Currency Count…" at bounding box center [883, 181] width 795 height 316
click at [662, 147] on td "77148632" at bounding box center [729, 147] width 224 height 35
click at [654, 147] on td "77148632" at bounding box center [729, 147] width 224 height 35
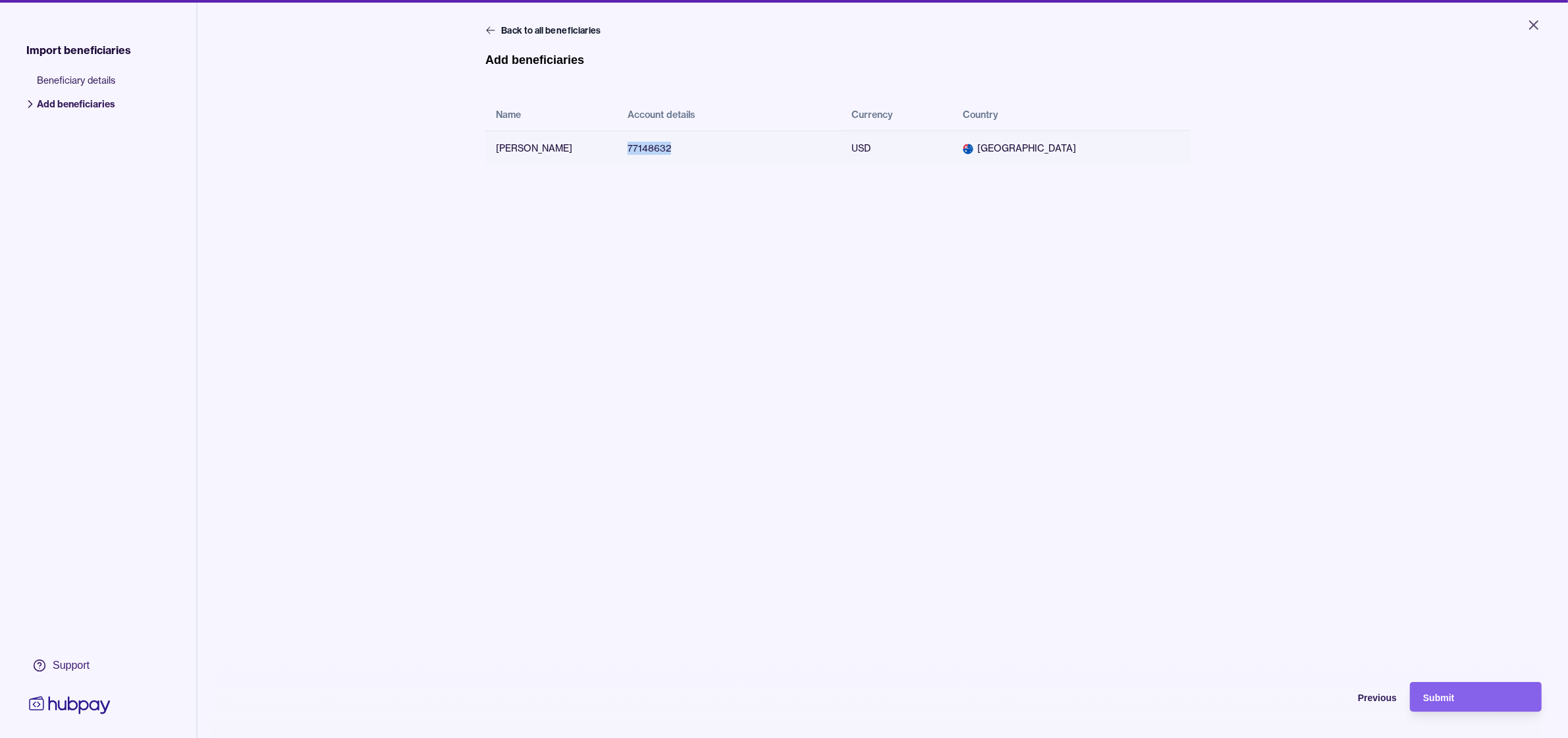
copy td "77148632"
click at [817, 449] on div "Back to all beneficiaries Add beneficiaries Name Account details Currency Count…" at bounding box center [883, 392] width 795 height 738
click at [1454, 703] on span "Submit" at bounding box center [1439, 698] width 31 height 11
